Goal: Information Seeking & Learning: Learn about a topic

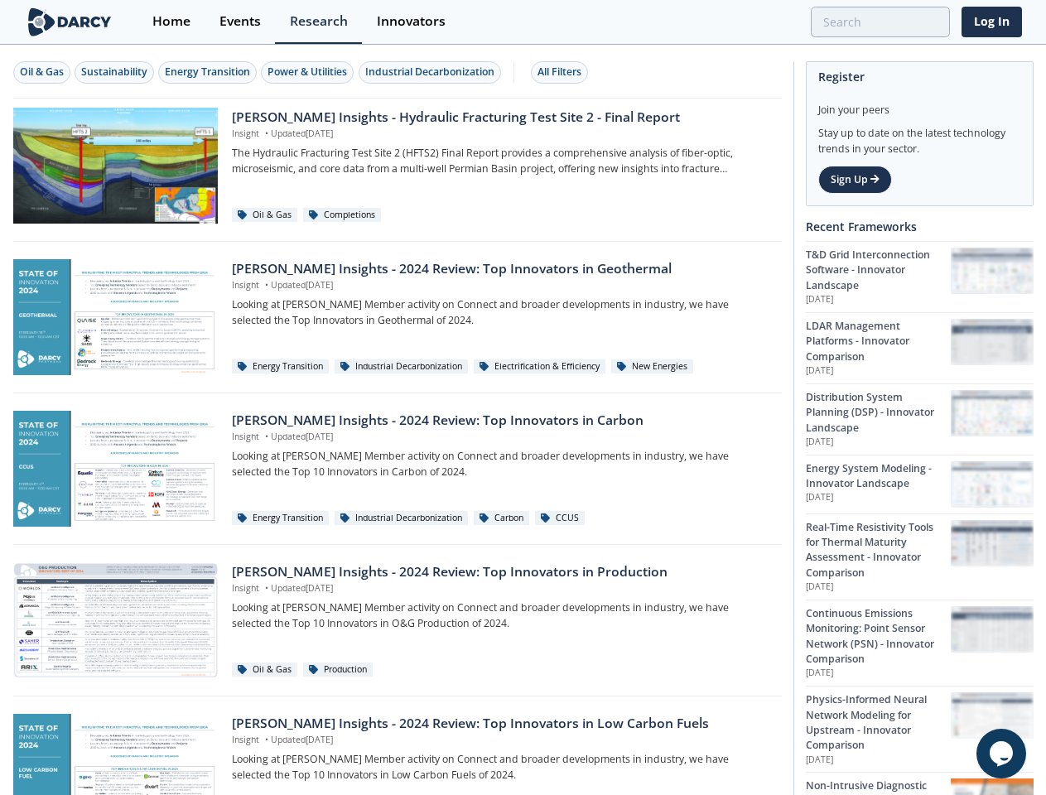
click at [42, 72] on div "Oil & Gas" at bounding box center [42, 72] width 44 height 15
click at [115, 72] on div "Sustainability" at bounding box center [114, 72] width 66 height 15
click at [209, 72] on div "Energy Transition" at bounding box center [207, 72] width 85 height 15
click at [310, 72] on div "Power & Utilities" at bounding box center [308, 72] width 80 height 15
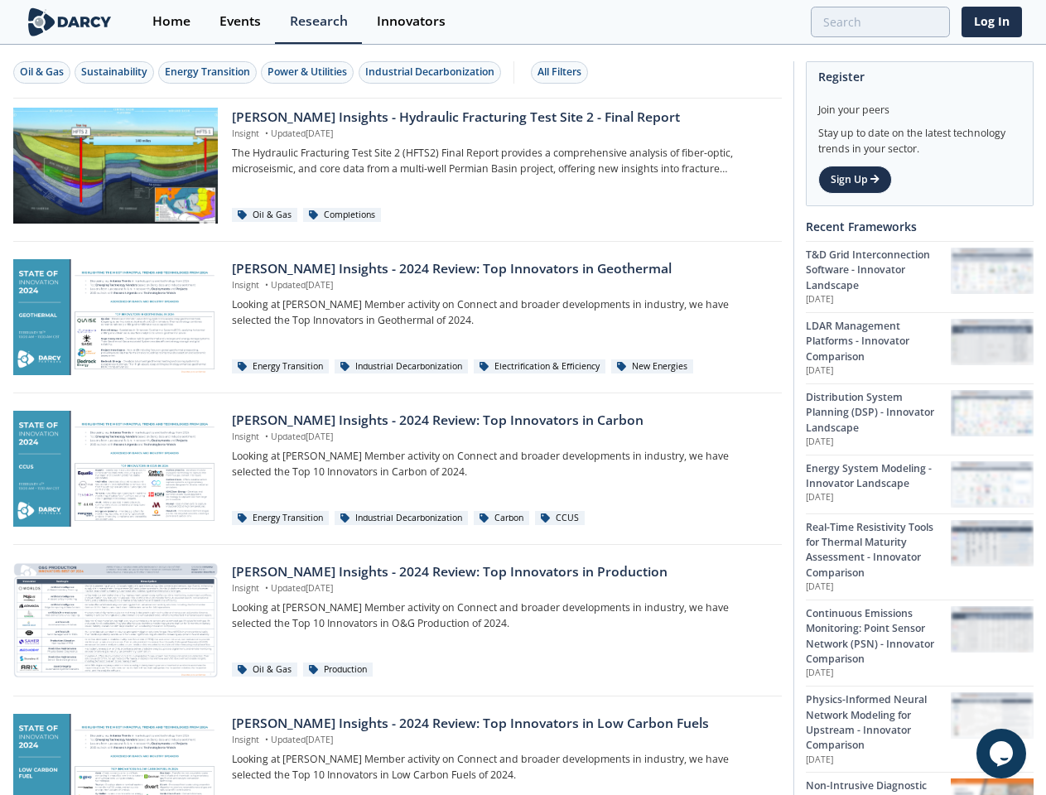
click at [432, 72] on div "Industrial Decarbonization" at bounding box center [429, 72] width 129 height 15
